Goal: Check status: Check status

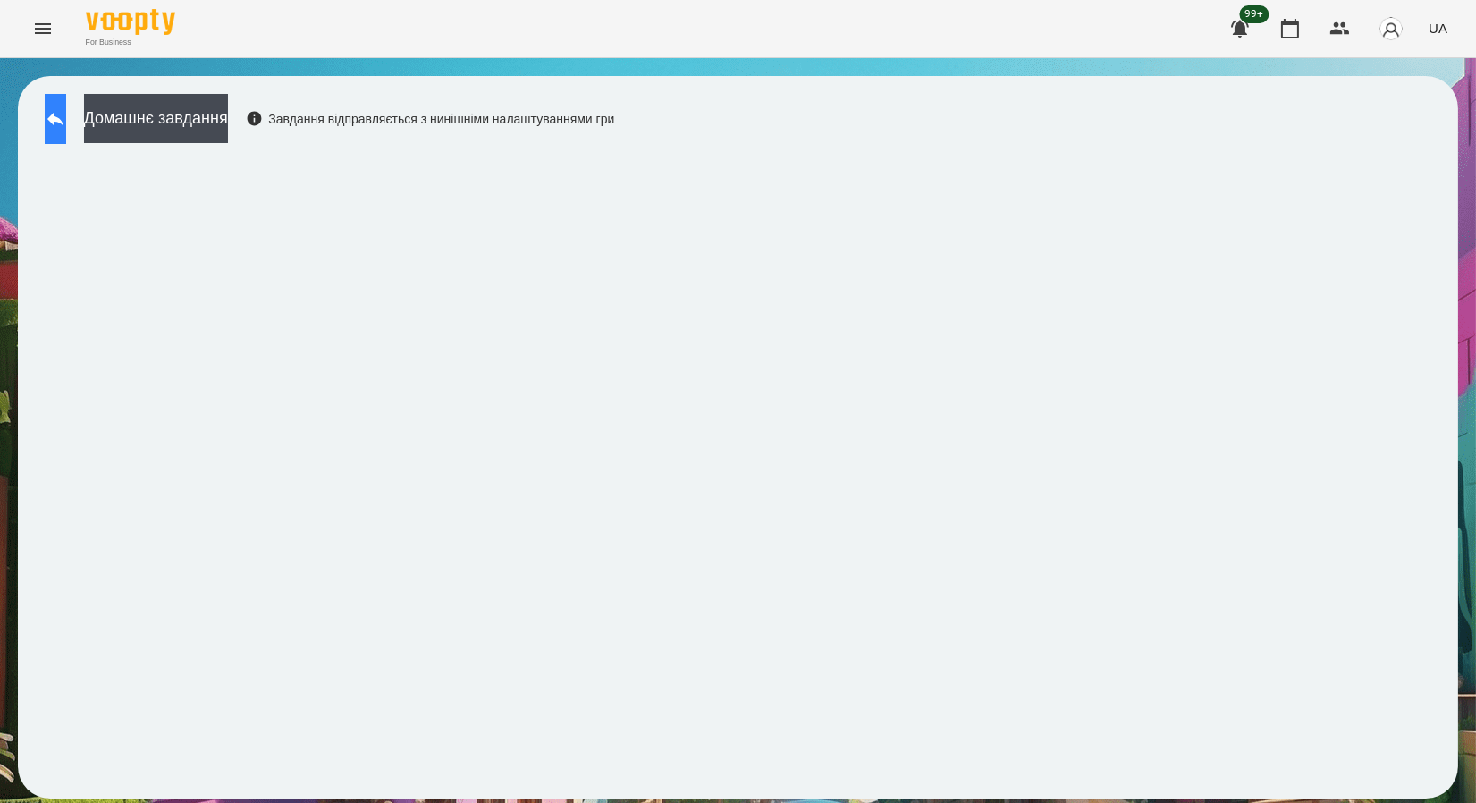
click at [55, 114] on button at bounding box center [55, 119] width 21 height 50
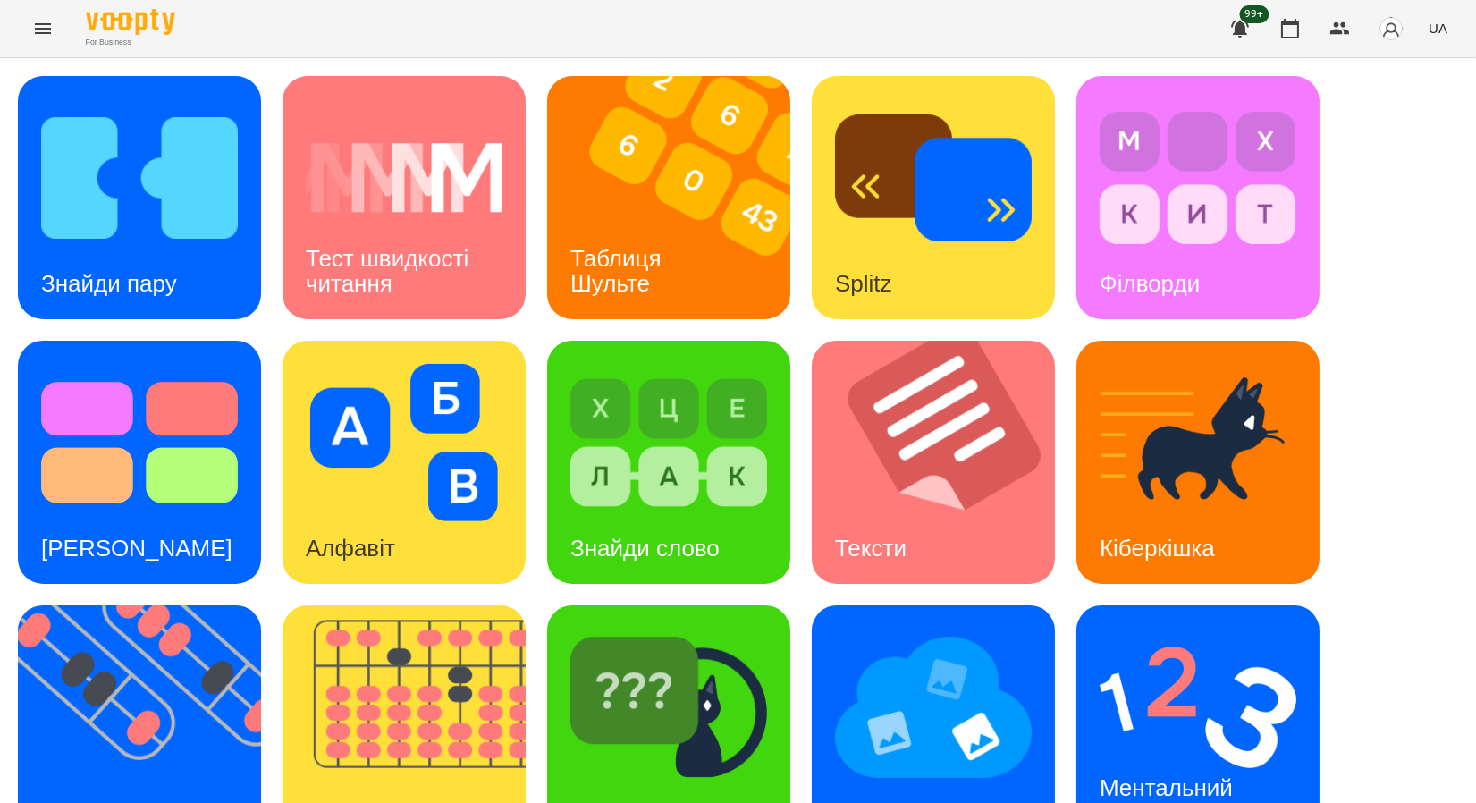
scroll to position [328, 0]
click at [408, 605] on img at bounding box center [416, 726] width 266 height 243
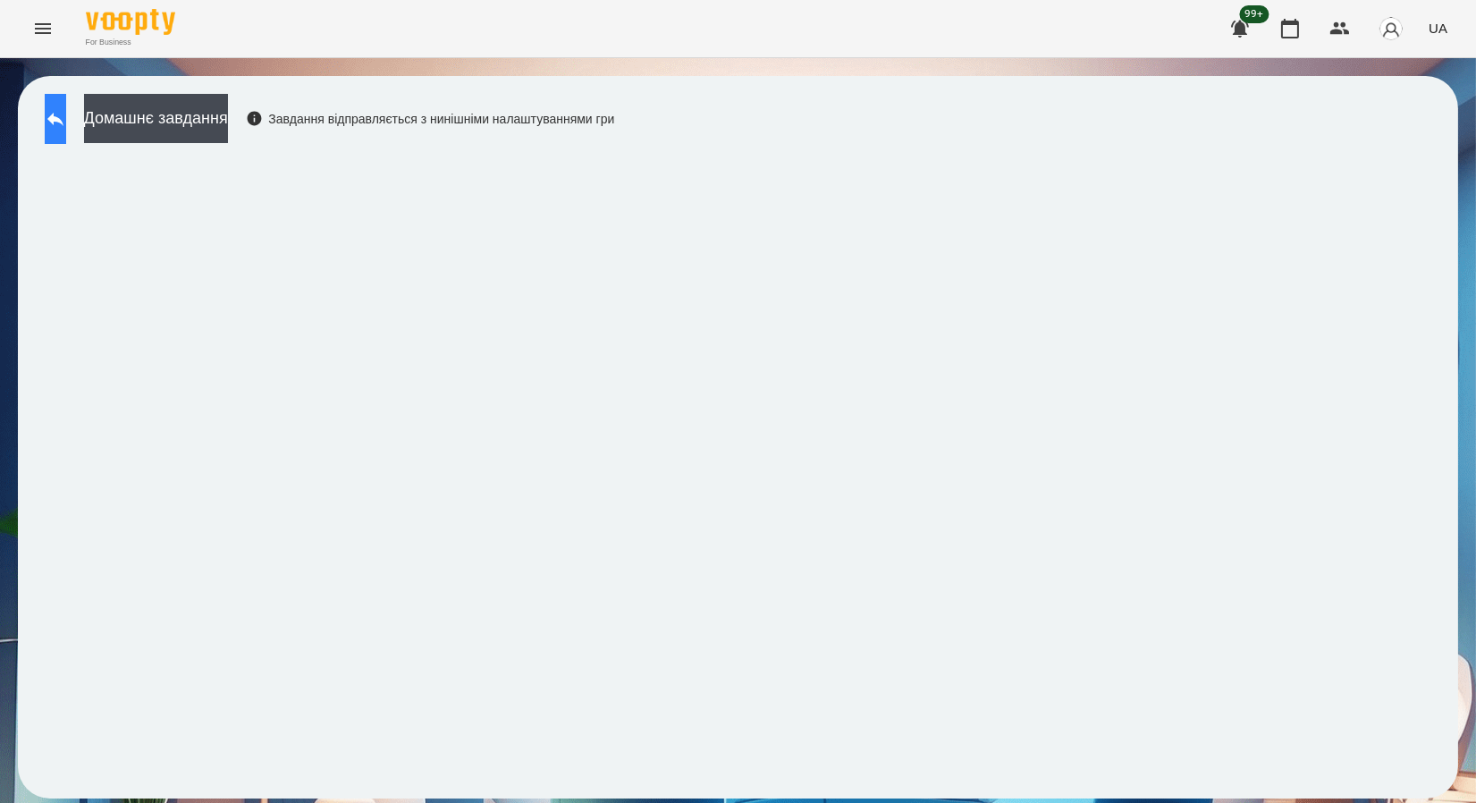
click at [55, 131] on button at bounding box center [55, 119] width 21 height 50
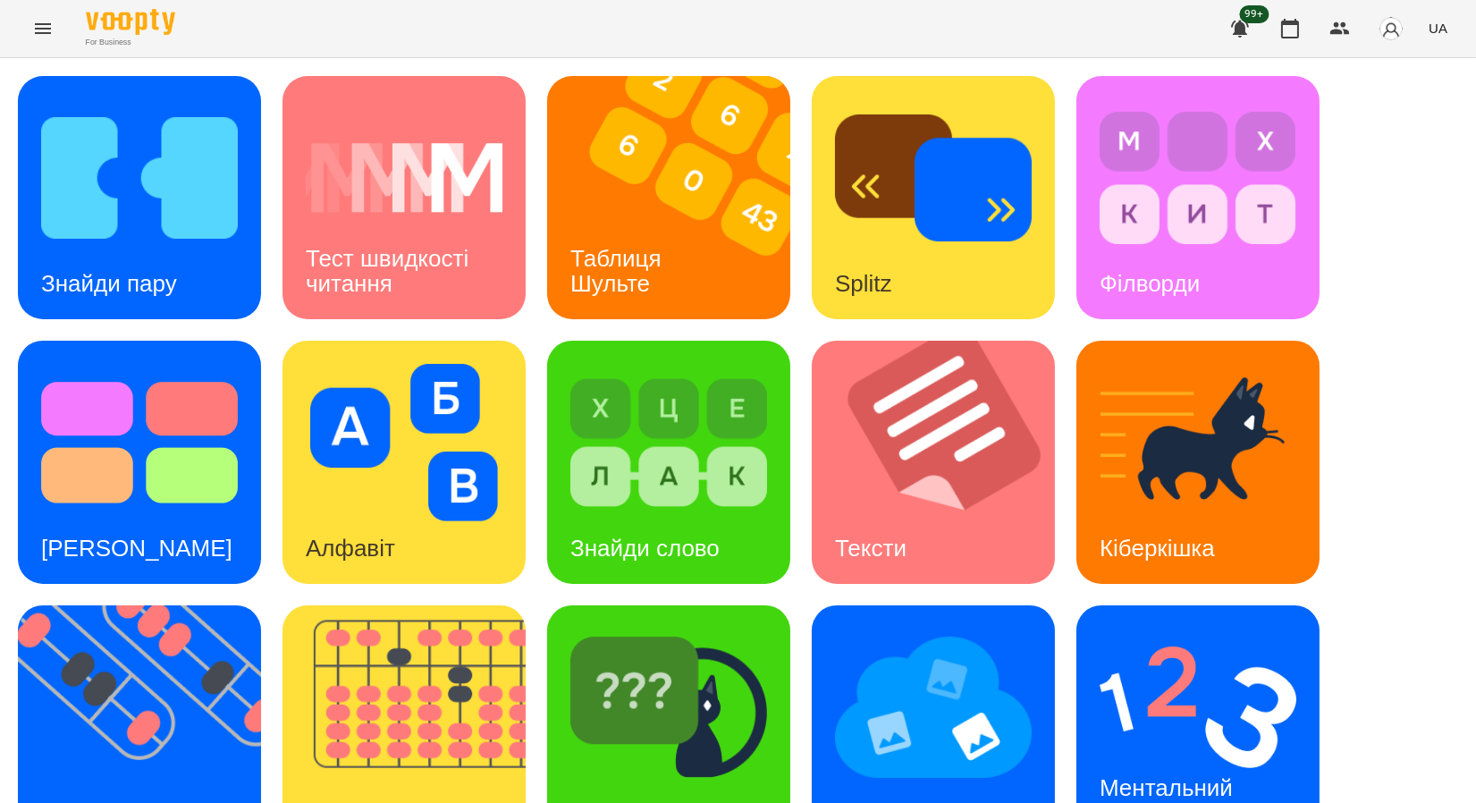
scroll to position [328, 0]
click at [143, 799] on h3 "Флешкарти" at bounding box center [102, 812] width 122 height 27
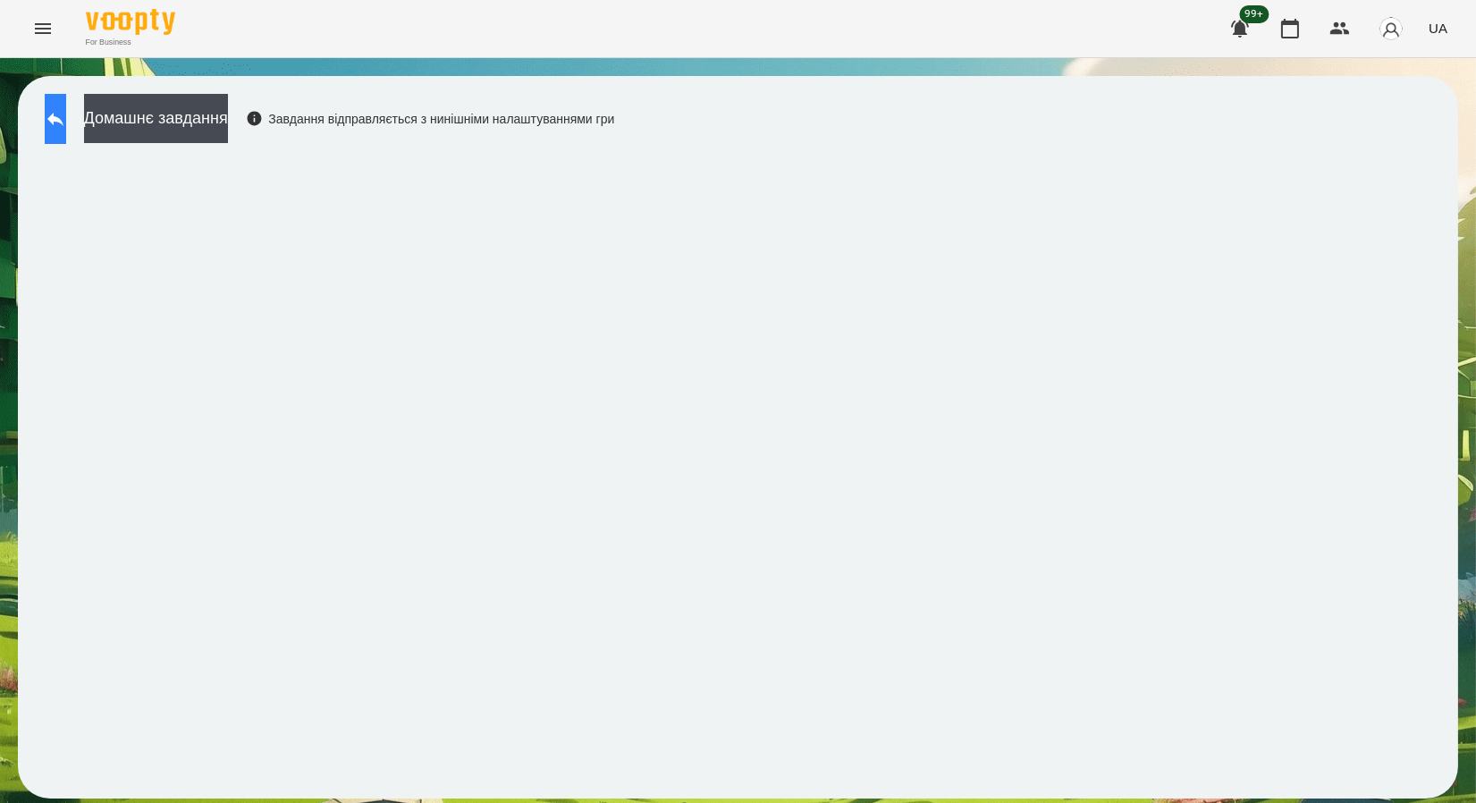
click at [65, 120] on icon at bounding box center [55, 118] width 21 height 21
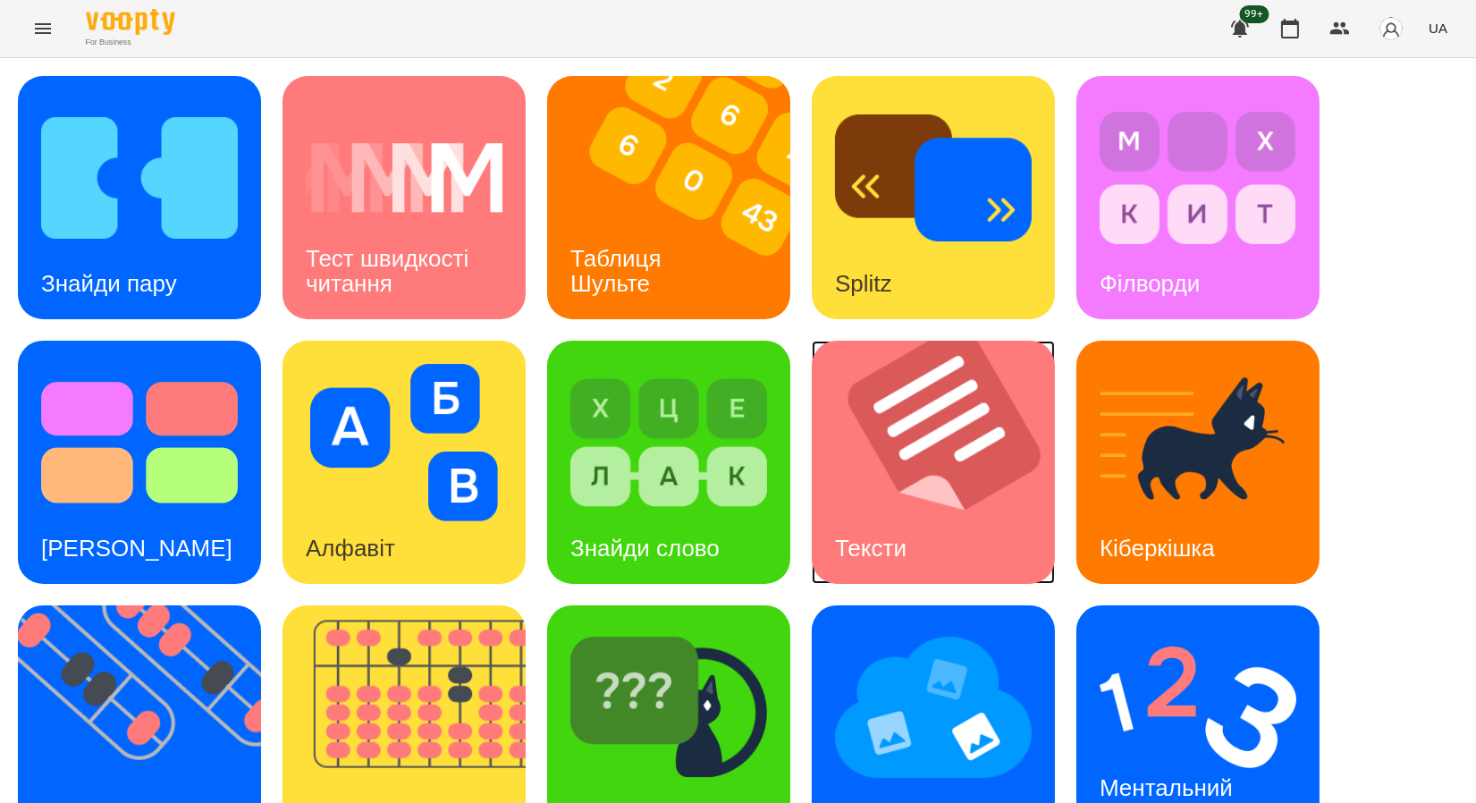
click at [930, 442] on img at bounding box center [945, 462] width 266 height 243
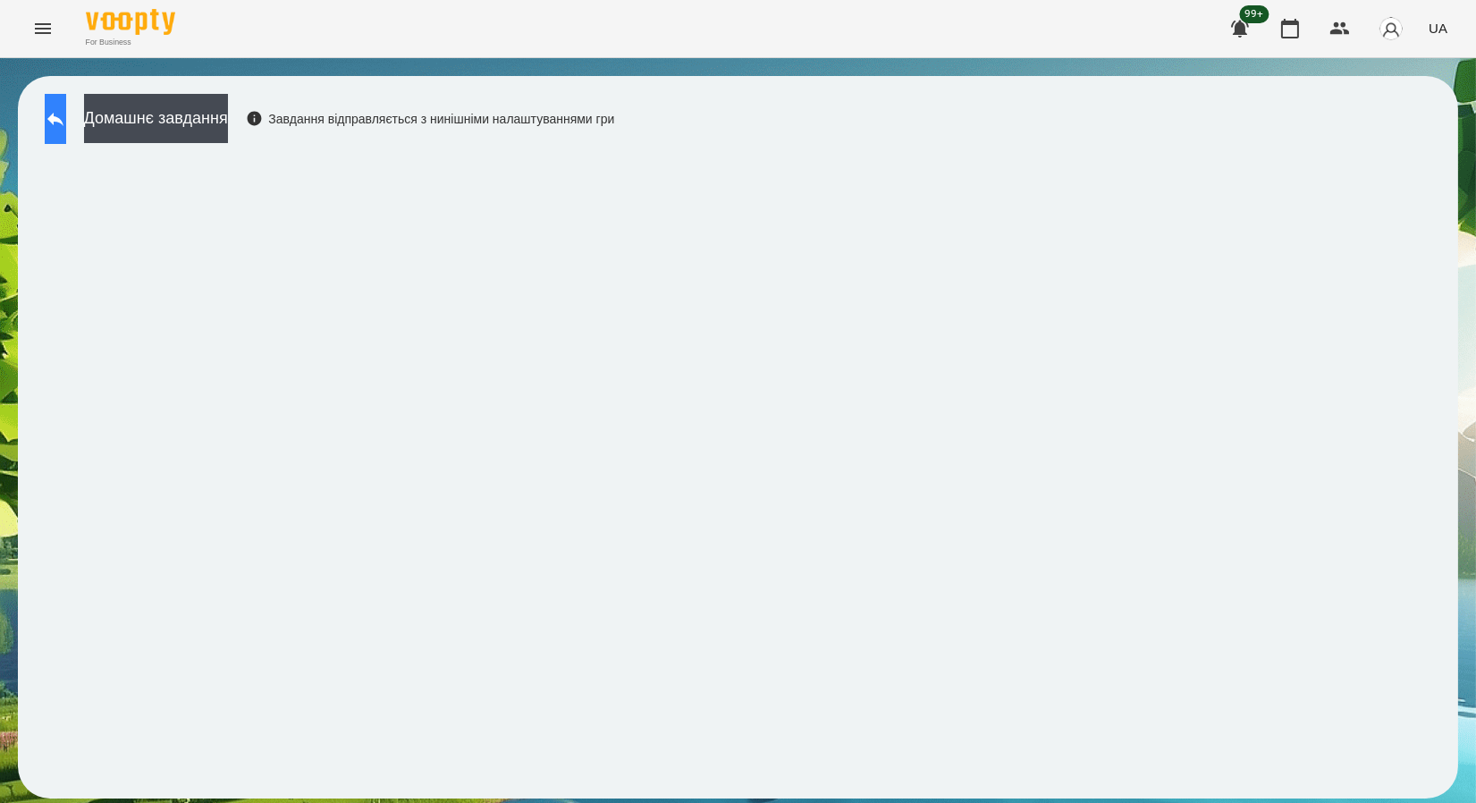
click at [66, 113] on button at bounding box center [55, 119] width 21 height 50
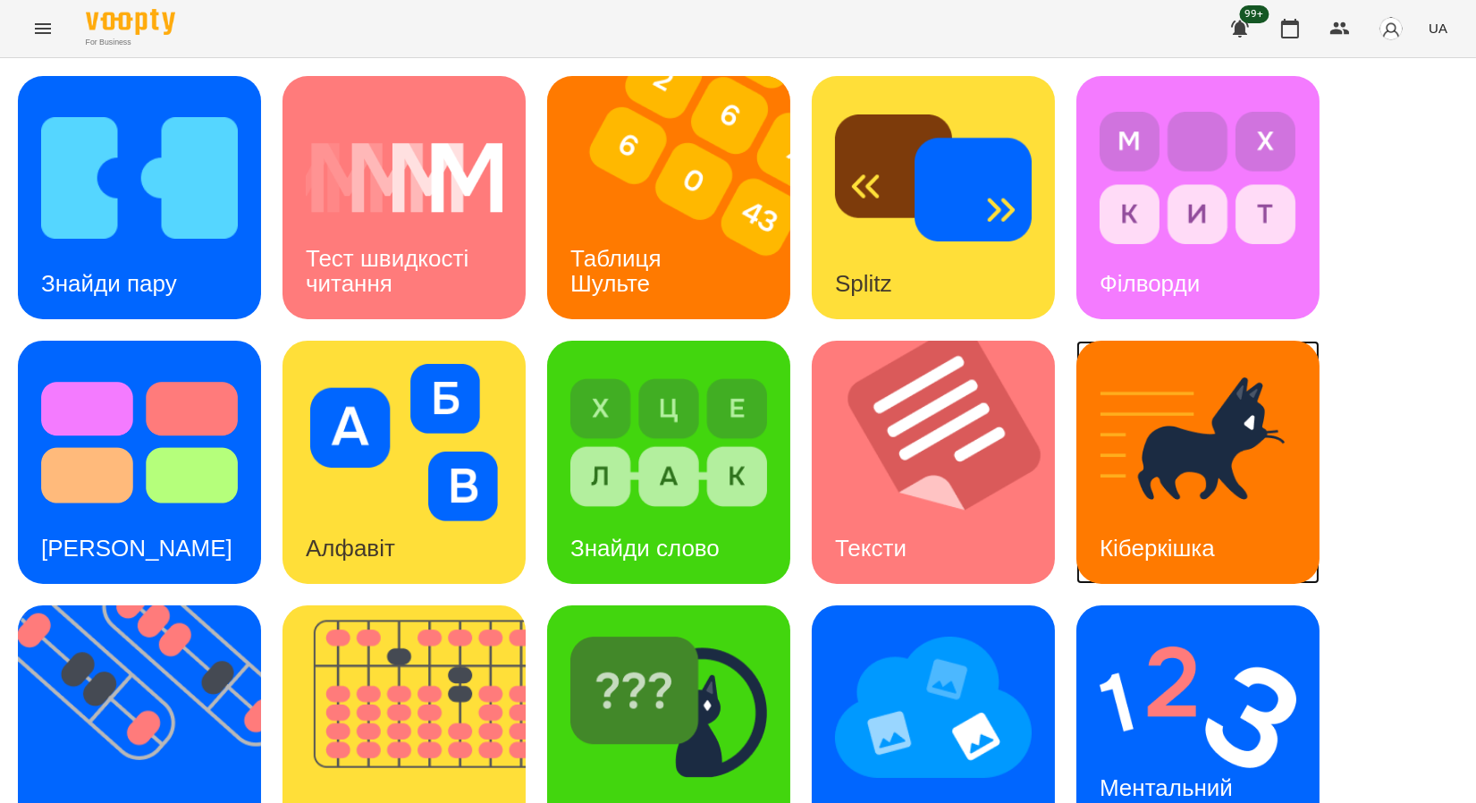
click at [1176, 423] on img at bounding box center [1198, 442] width 197 height 157
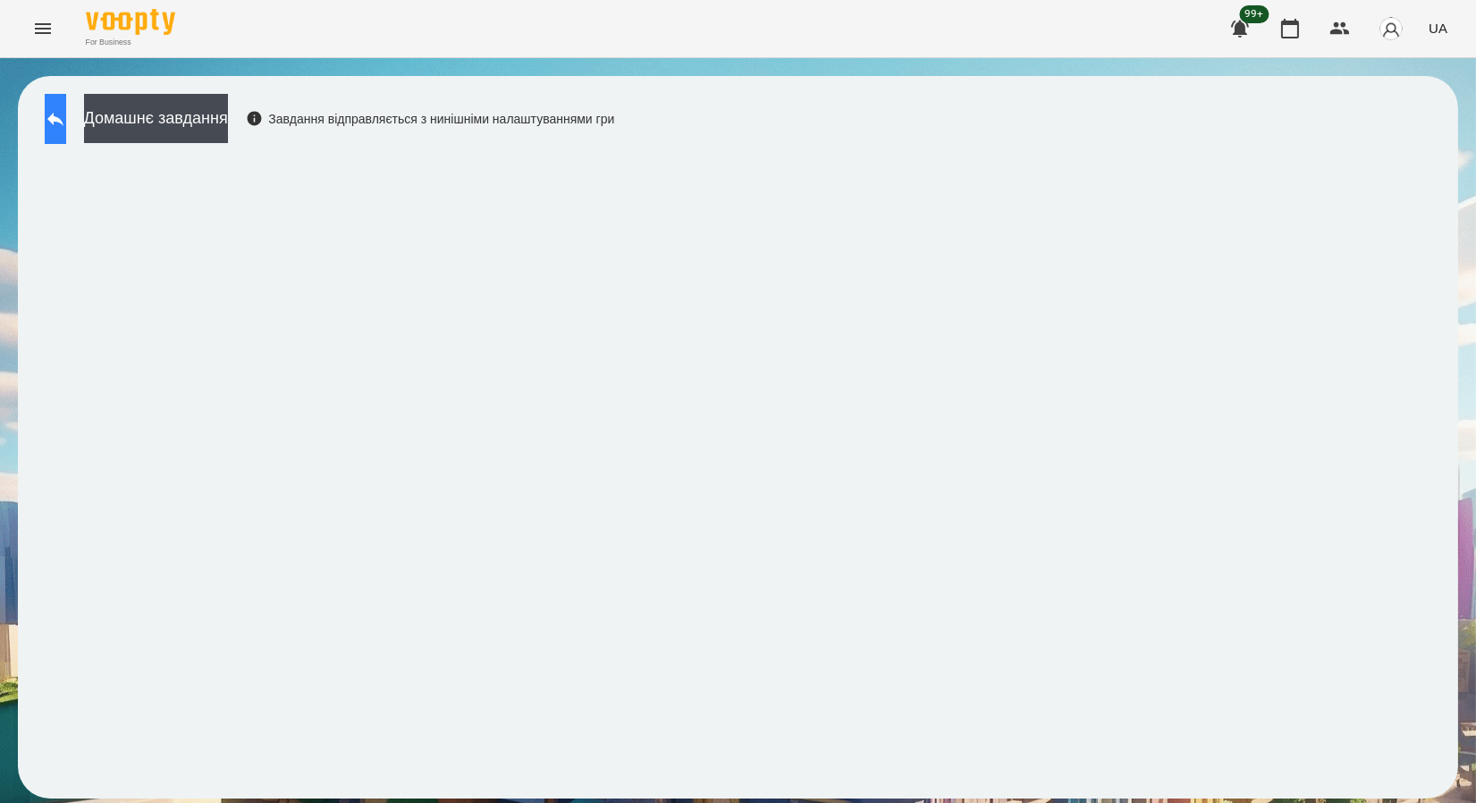
click at [63, 120] on icon at bounding box center [55, 119] width 16 height 13
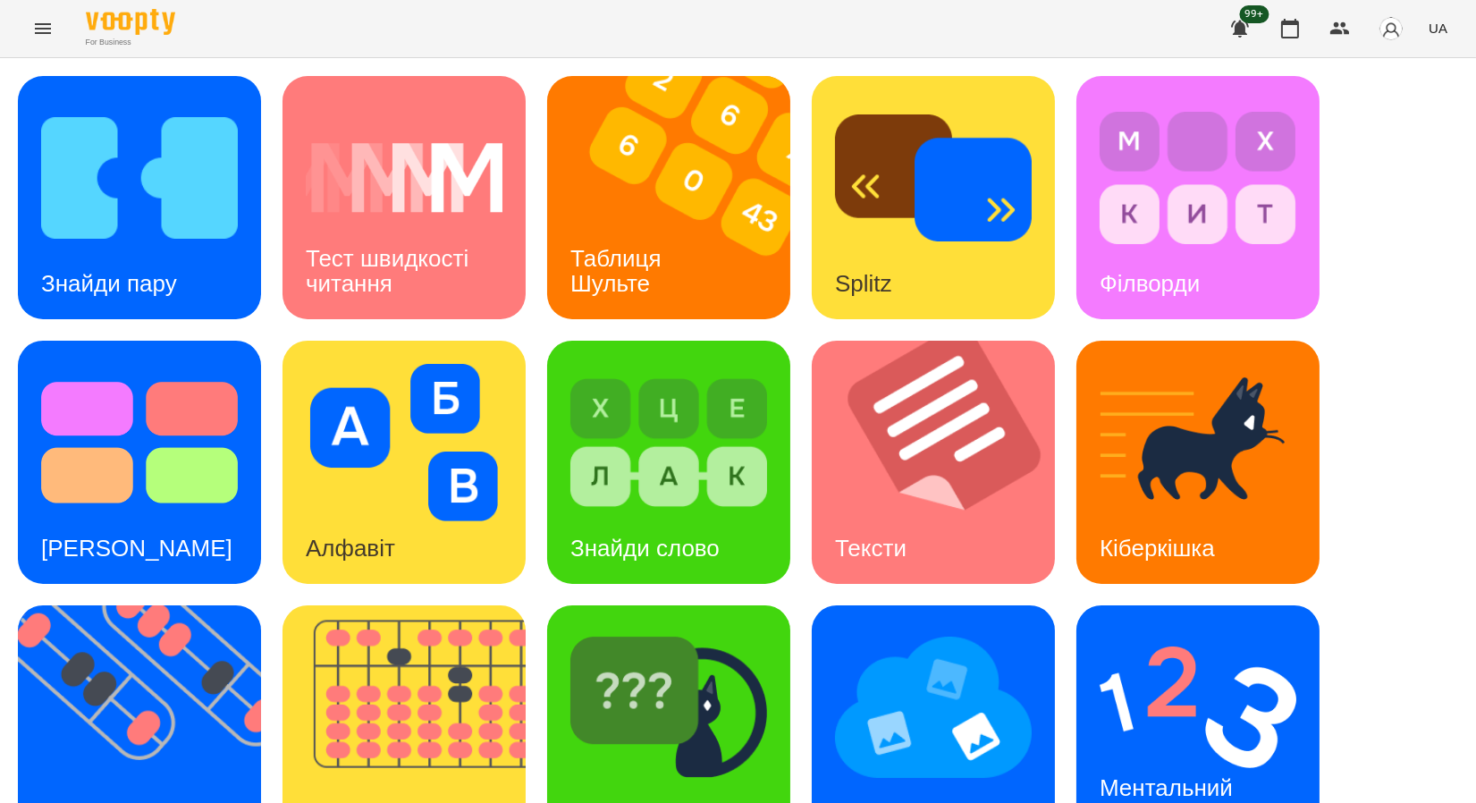
click at [1382, 296] on div "Знайди пару Тест швидкості читання Таблиця Шульте Splitz Філворди Тест Струпа А…" at bounding box center [738, 594] width 1441 height 1037
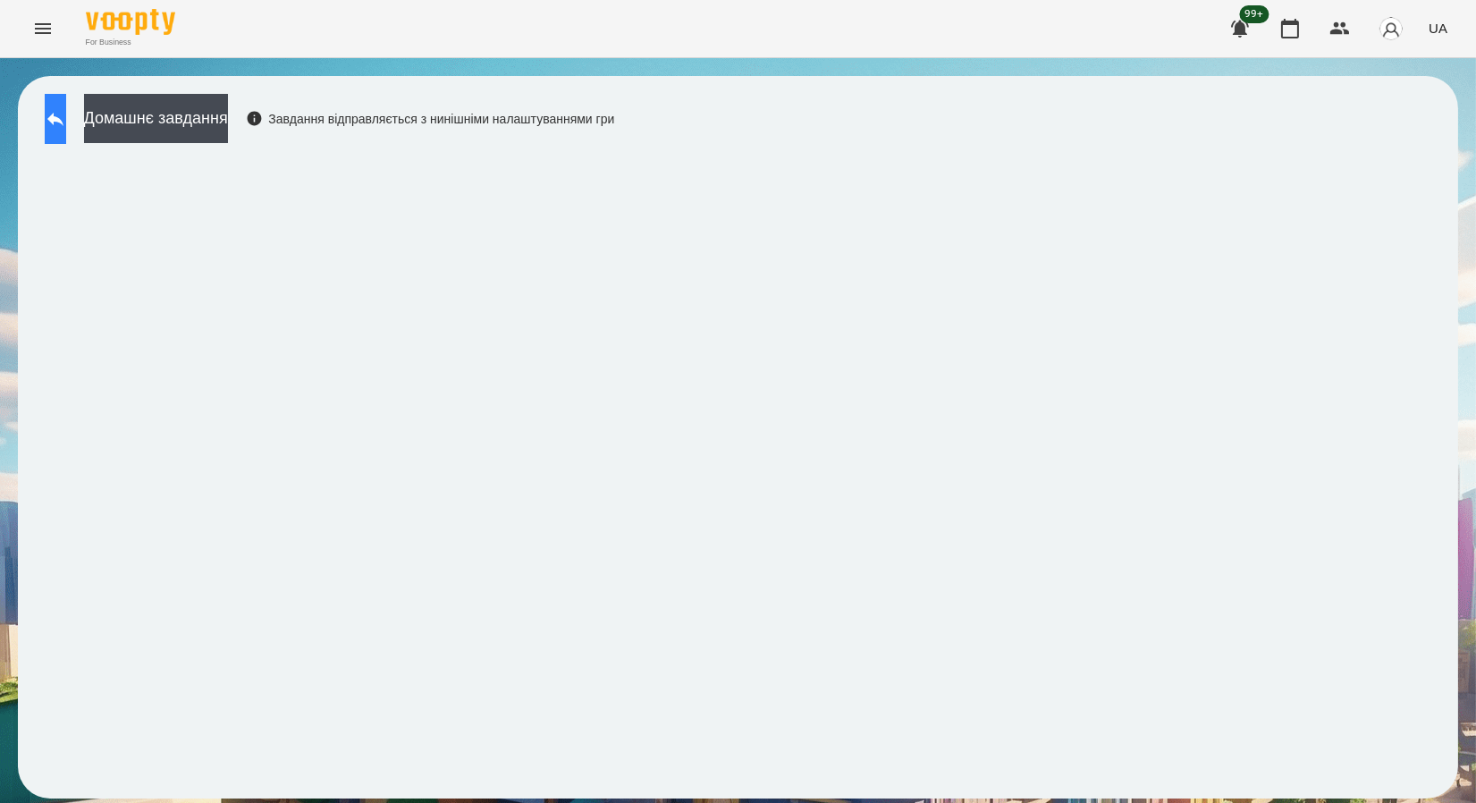
click at [63, 133] on button at bounding box center [55, 119] width 21 height 50
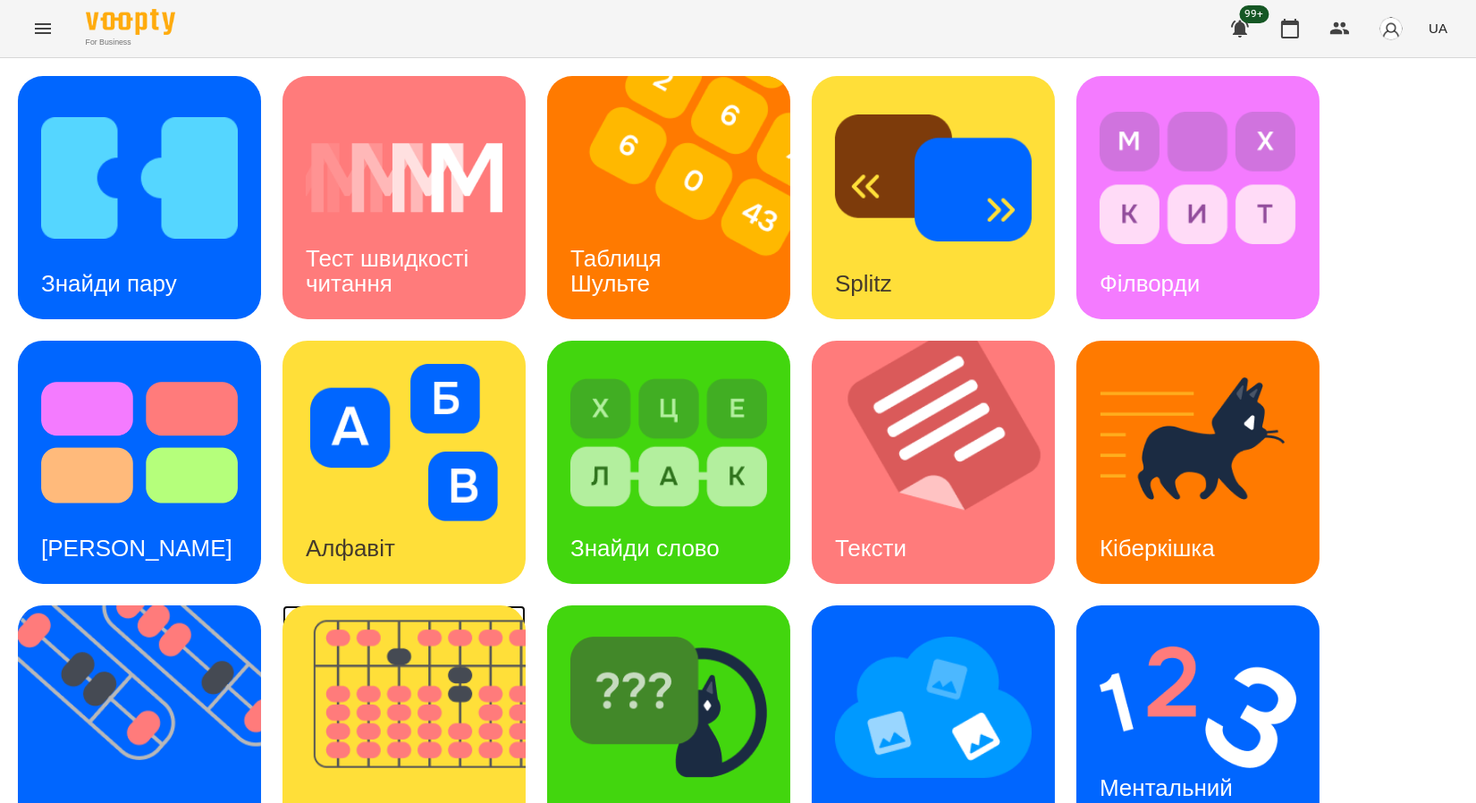
click at [473, 743] on img at bounding box center [416, 726] width 266 height 243
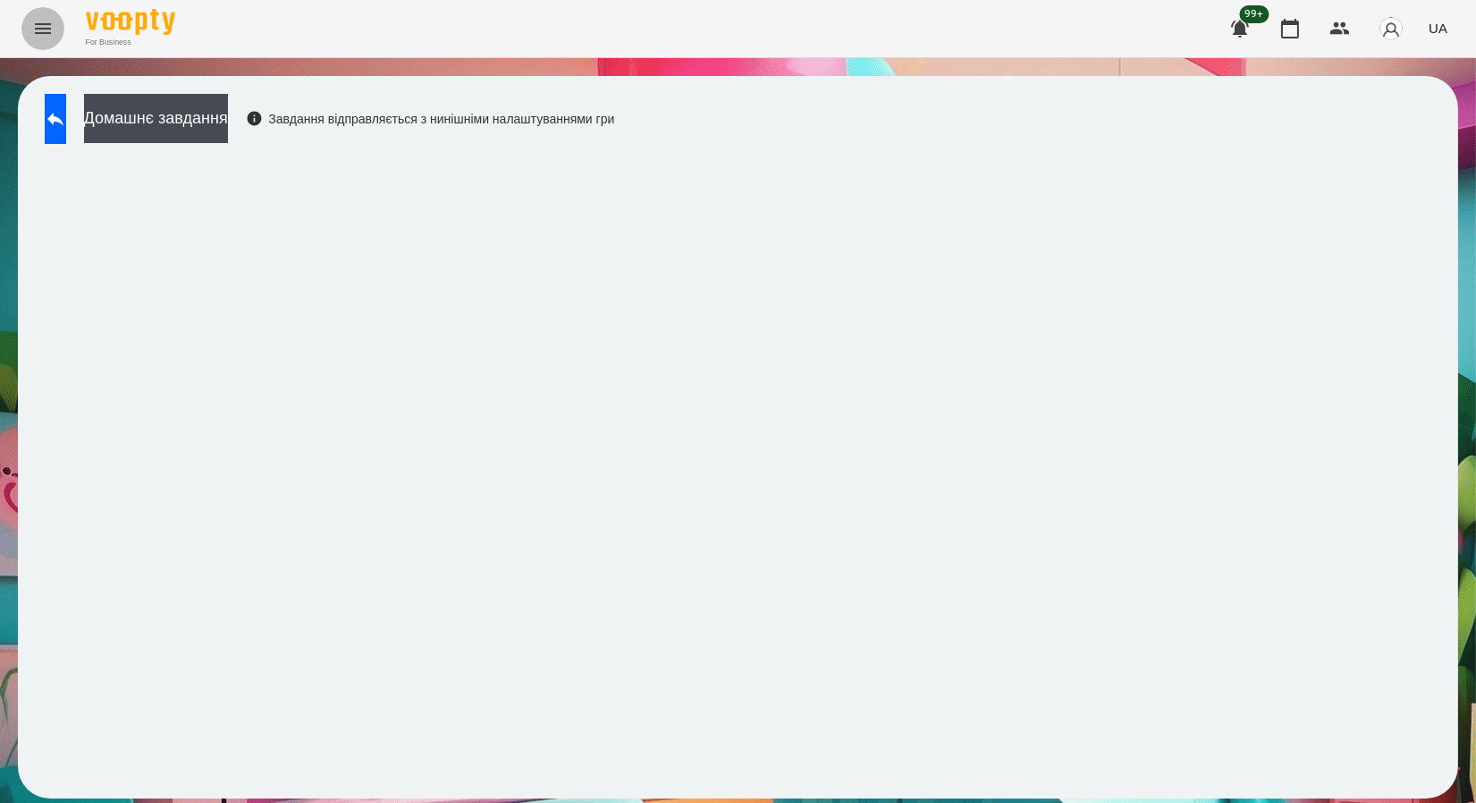
click at [48, 24] on icon "Menu" at bounding box center [43, 28] width 16 height 11
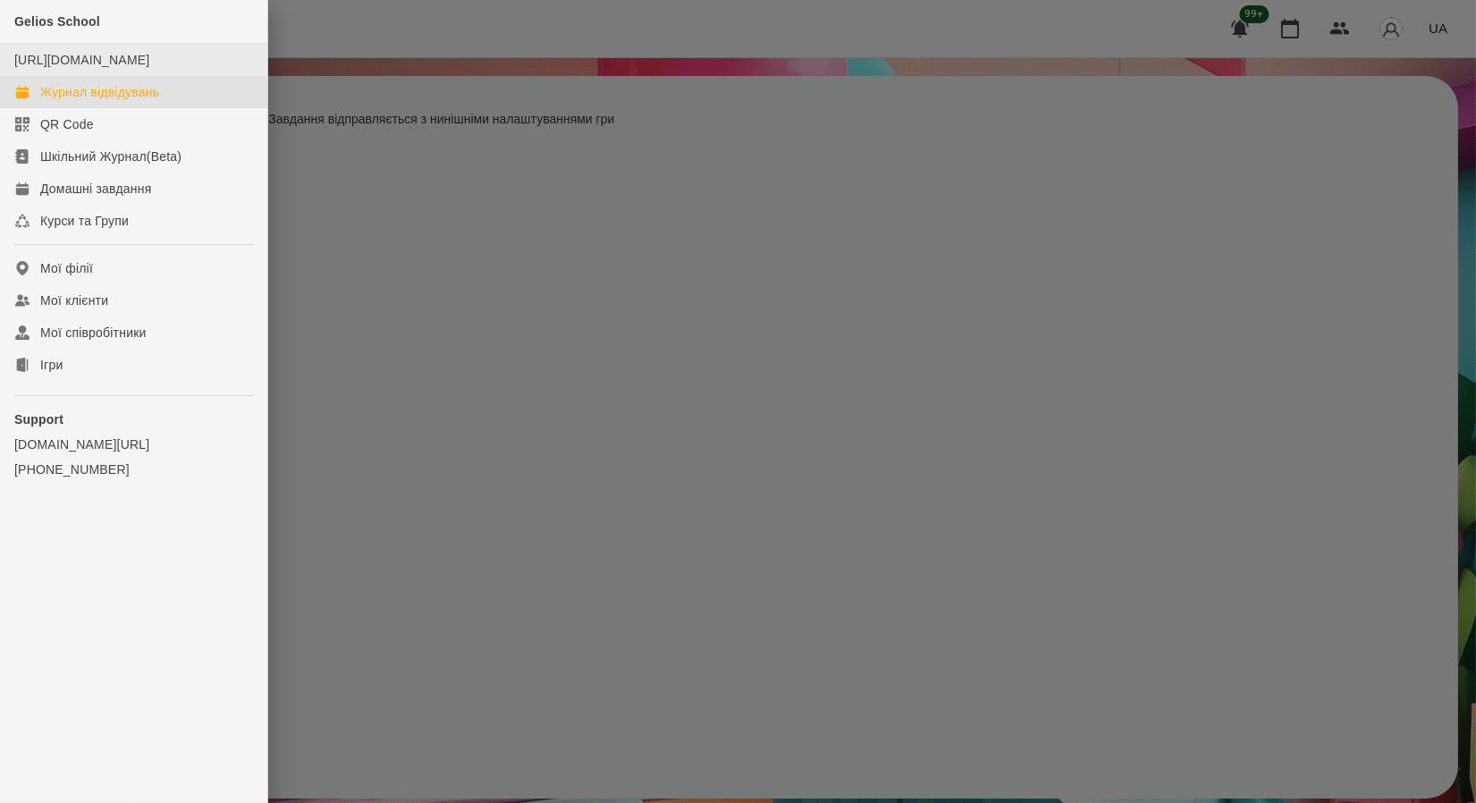
drag, startPoint x: 66, startPoint y: 107, endPoint x: 70, endPoint y: 87, distance: 20.9
click at [66, 101] on div "Журнал відвідувань" at bounding box center [99, 92] width 119 height 18
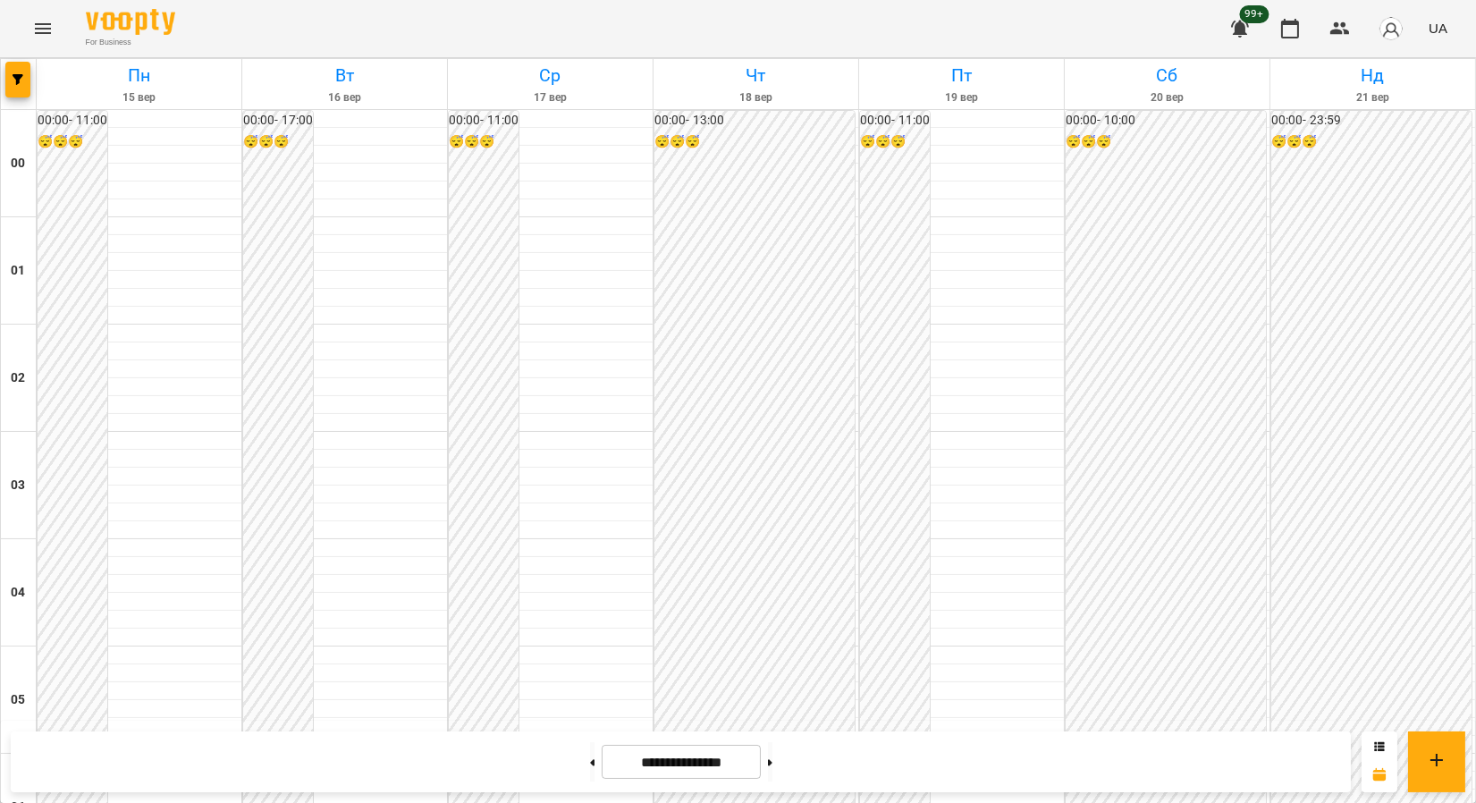
scroll to position [1788, 0]
click at [40, 38] on button "Menu" at bounding box center [42, 28] width 43 height 43
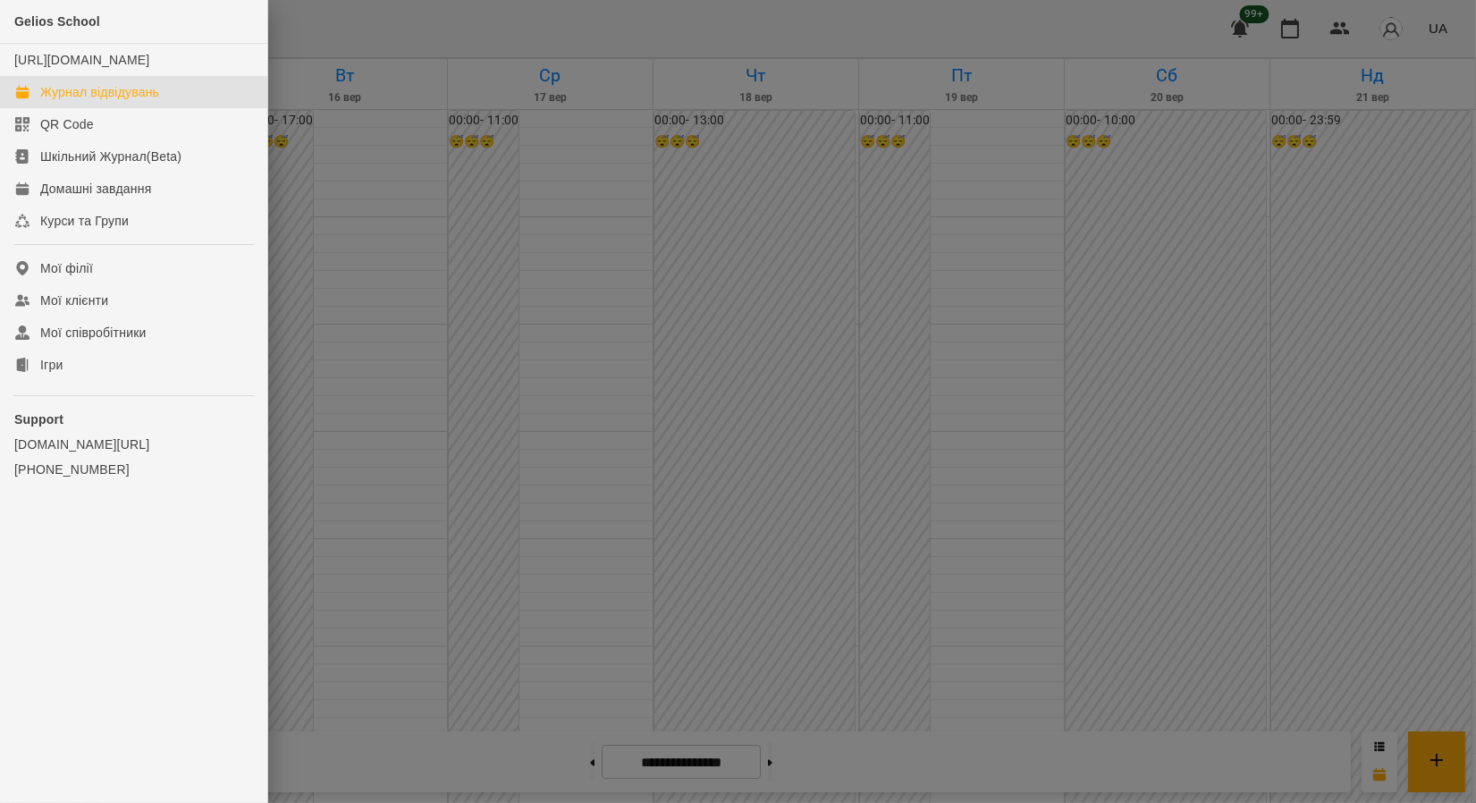
click at [366, 123] on div at bounding box center [738, 401] width 1476 height 803
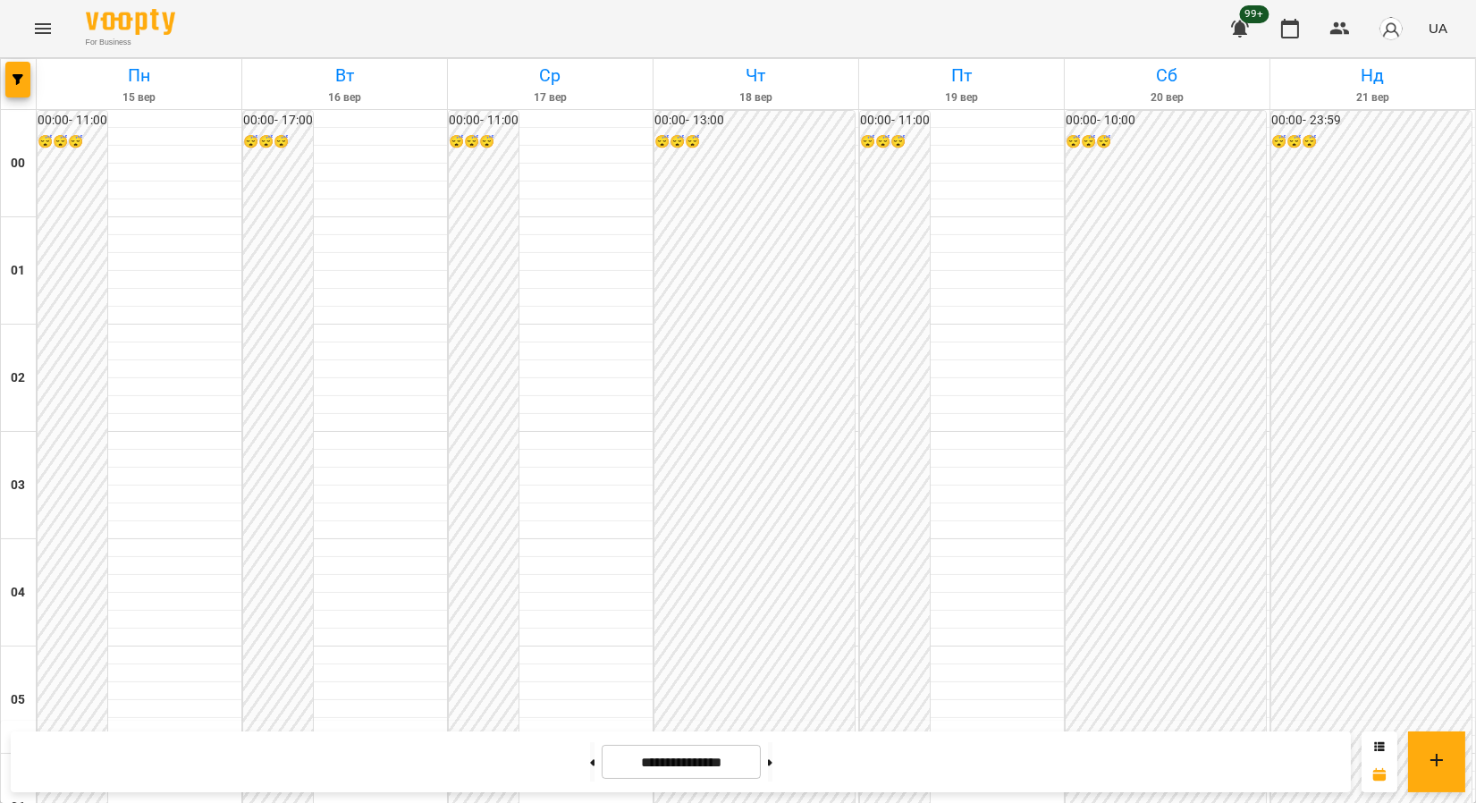
click at [21, 7] on button "Menu" at bounding box center [42, 28] width 43 height 43
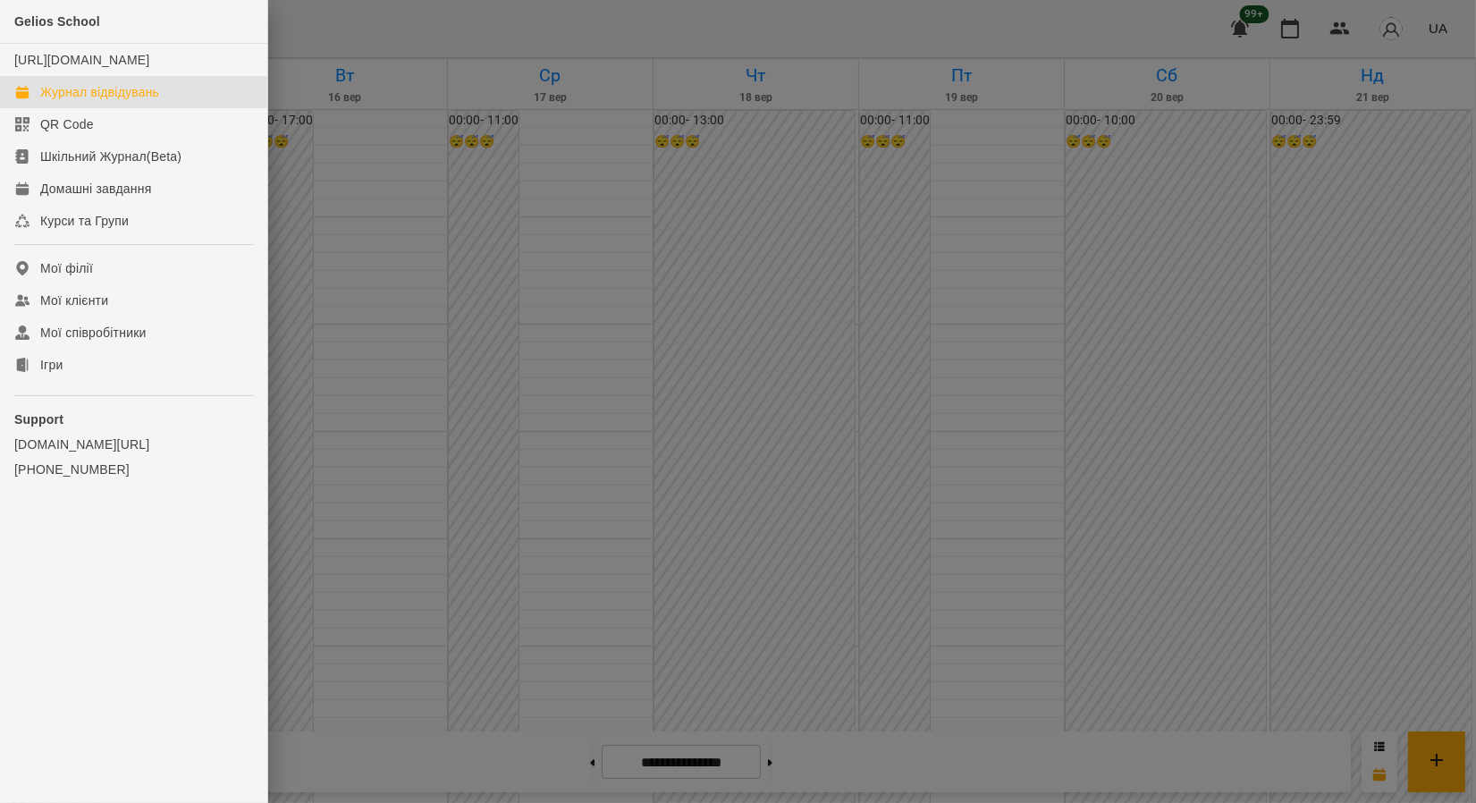
click at [839, 658] on div at bounding box center [738, 401] width 1476 height 803
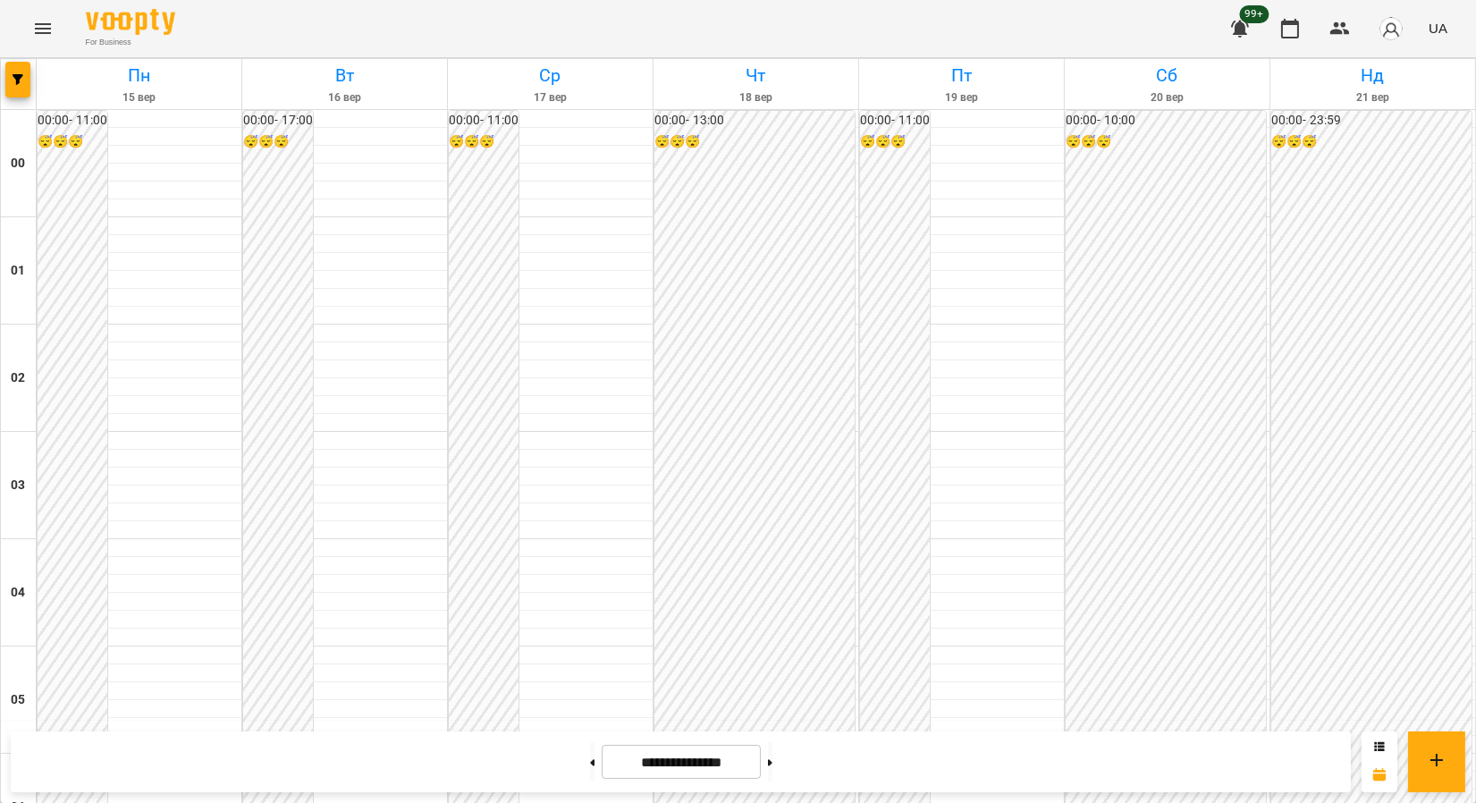
scroll to position [1192, 0]
drag, startPoint x: 776, startPoint y: 366, endPoint x: 1234, endPoint y: 491, distance: 474.6
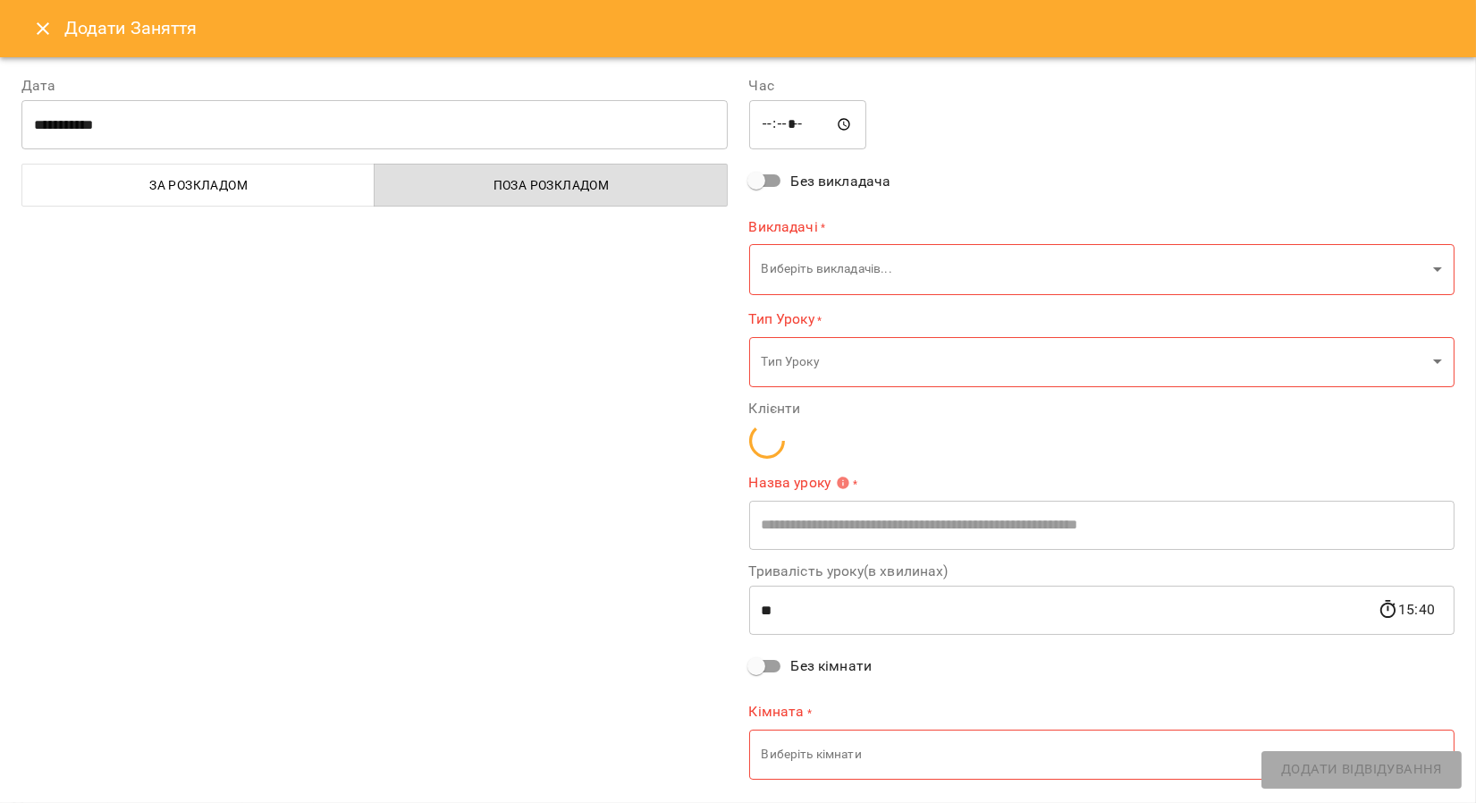
type input "**********"
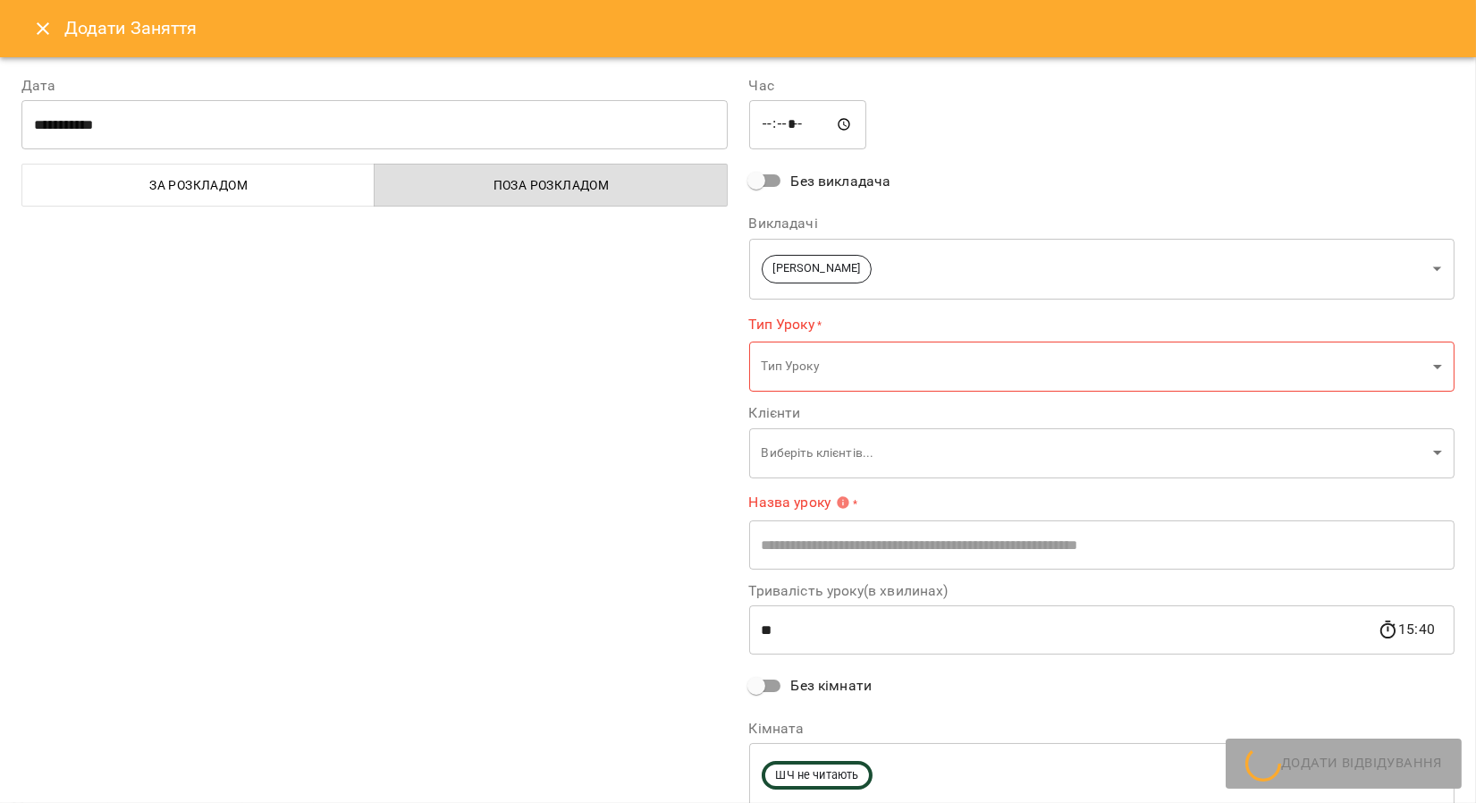
scroll to position [1842, 0]
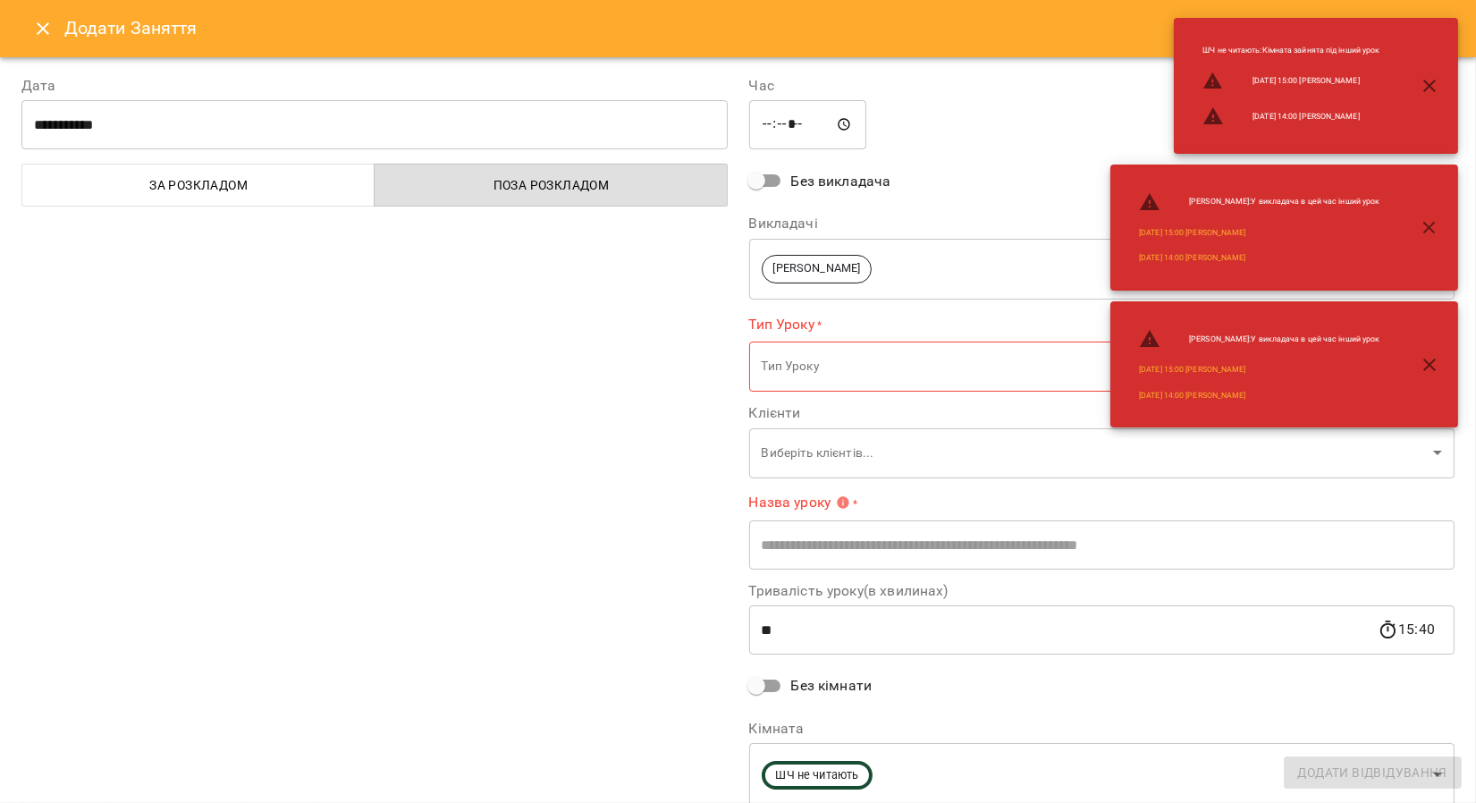
click at [433, 606] on div "**********" at bounding box center [375, 443] width 728 height 778
click at [1424, 84] on icon "button" at bounding box center [1429, 85] width 21 height 21
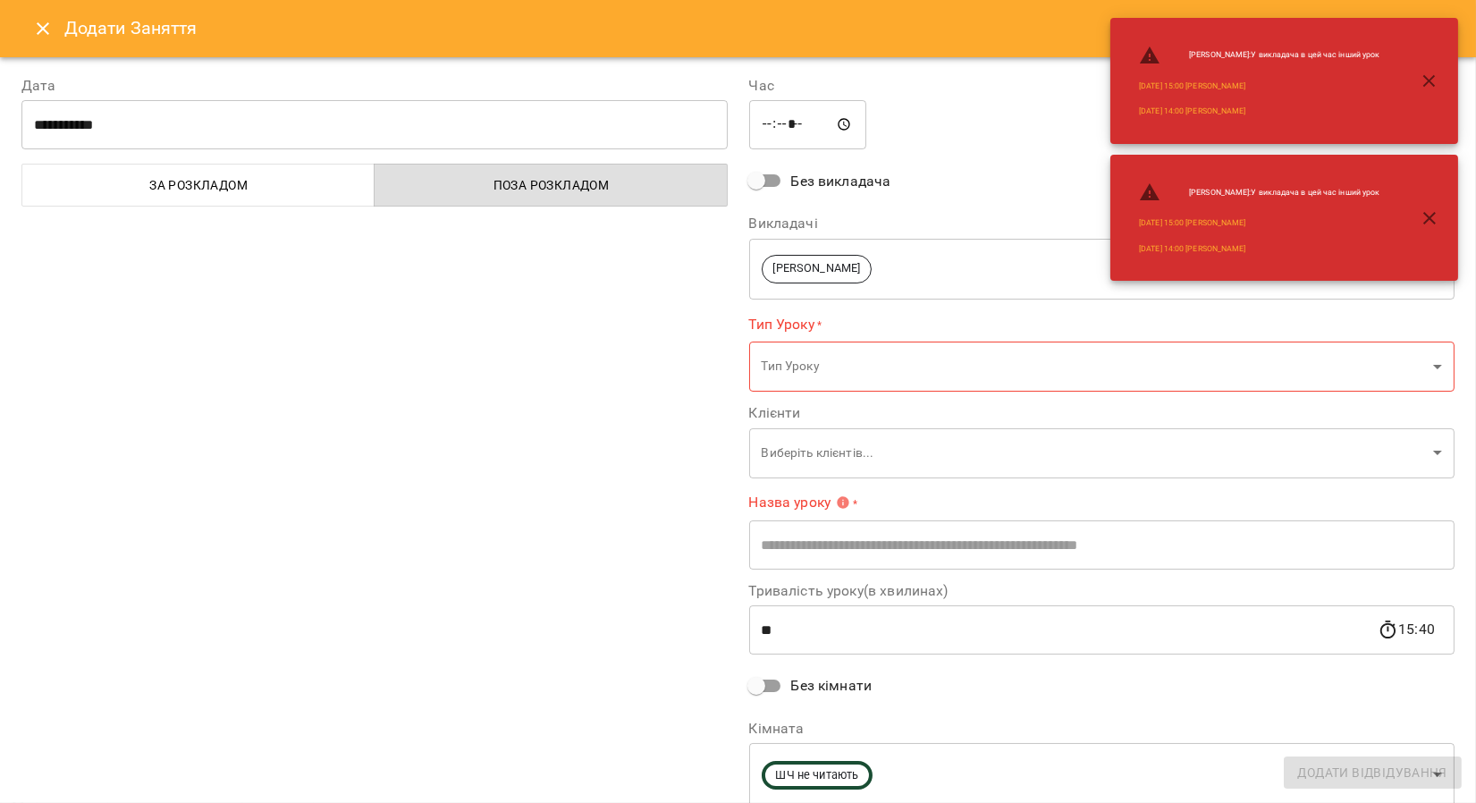
click at [1429, 215] on icon "button" at bounding box center [1429, 217] width 21 height 21
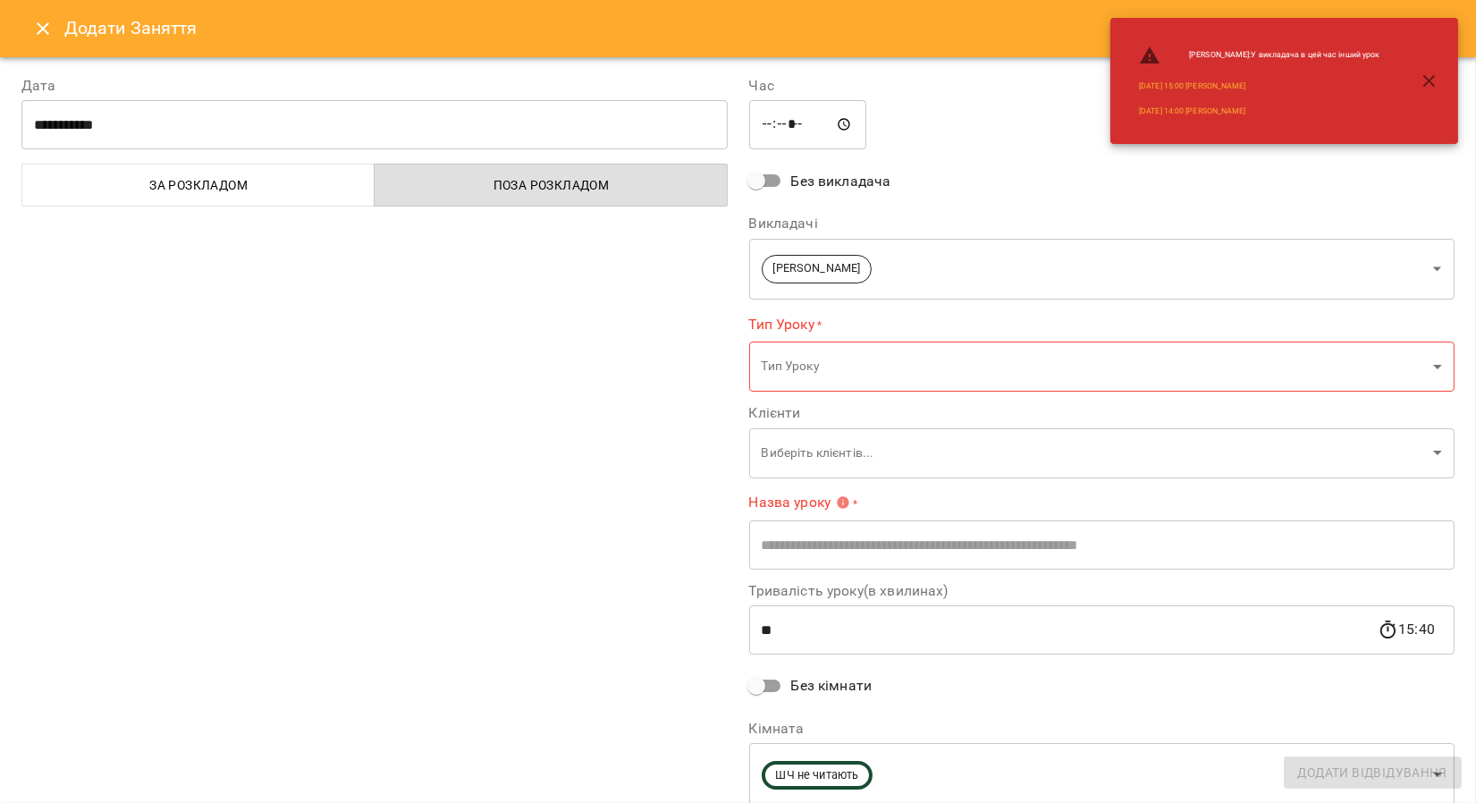
click at [1438, 82] on icon "button" at bounding box center [1429, 81] width 21 height 21
